Goal: Find specific fact

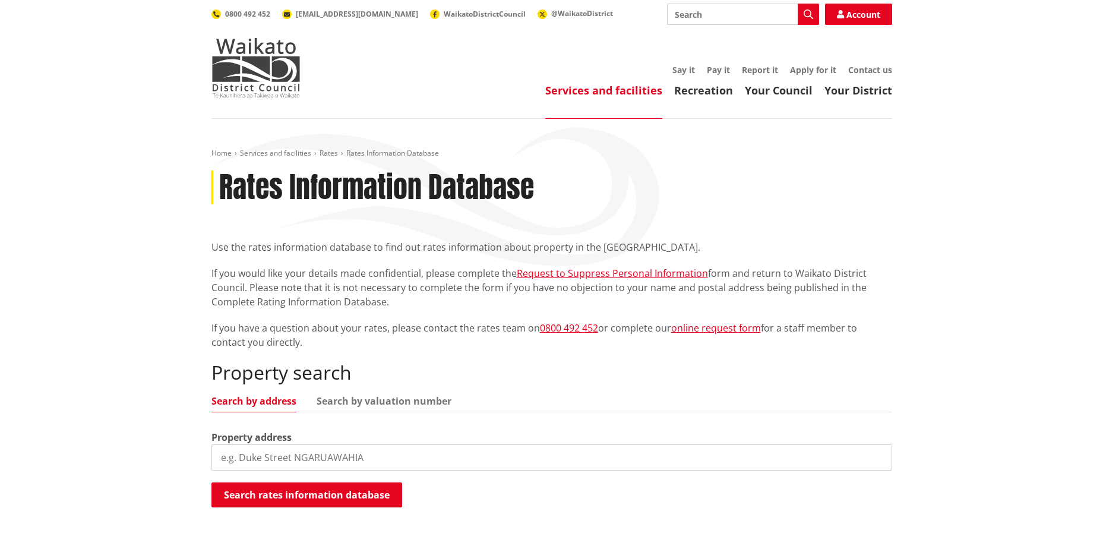
click at [256, 456] on input "search" at bounding box center [551, 457] width 681 height 26
type input "80 Cameron Town"
click at [274, 499] on button "Search rates information database" at bounding box center [306, 494] width 191 height 25
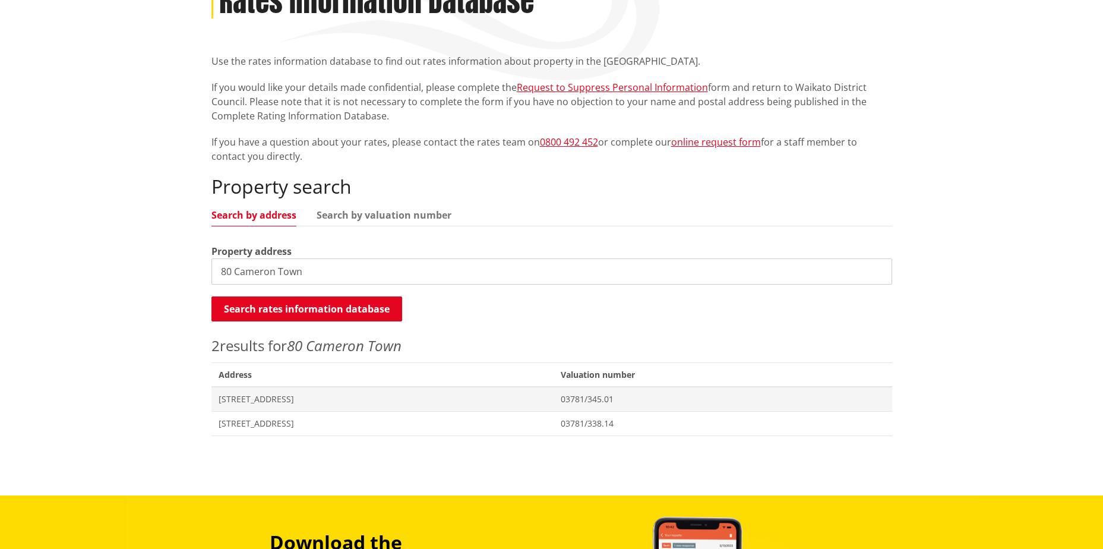
scroll to position [238, 0]
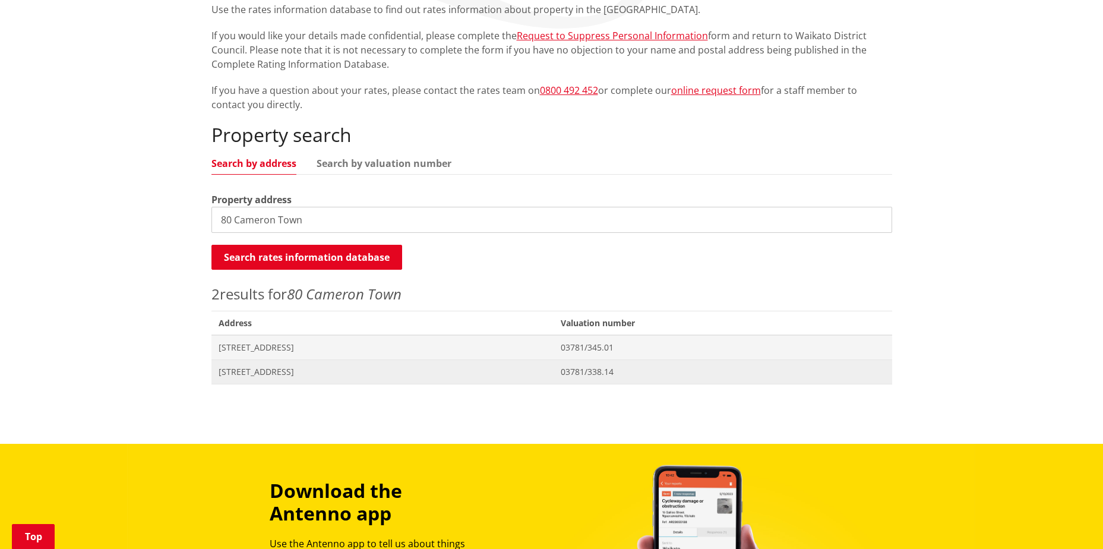
click at [258, 372] on span "[STREET_ADDRESS]" at bounding box center [383, 372] width 329 height 12
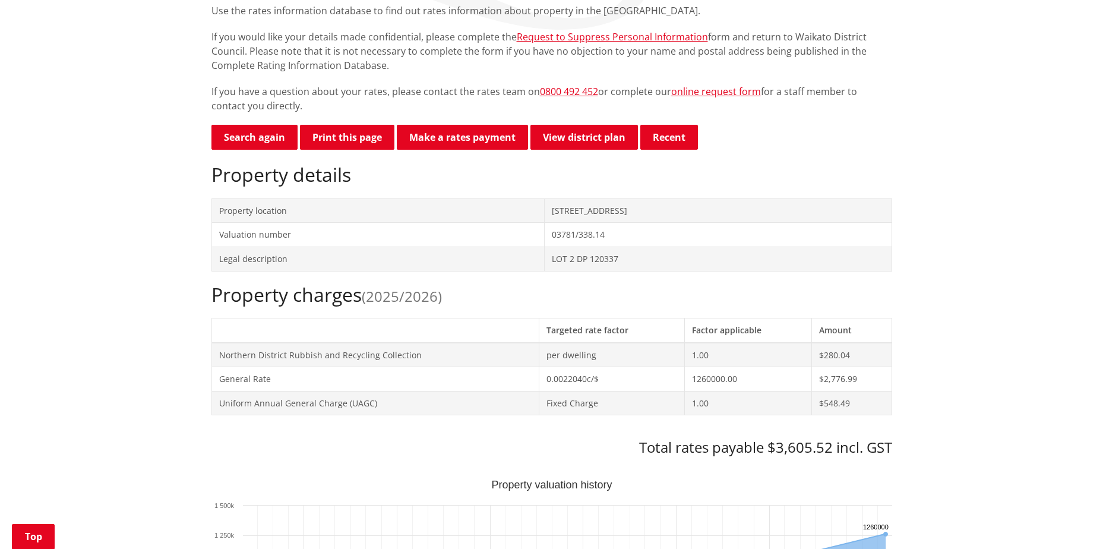
scroll to position [238, 0]
